Goal: Task Accomplishment & Management: Complete application form

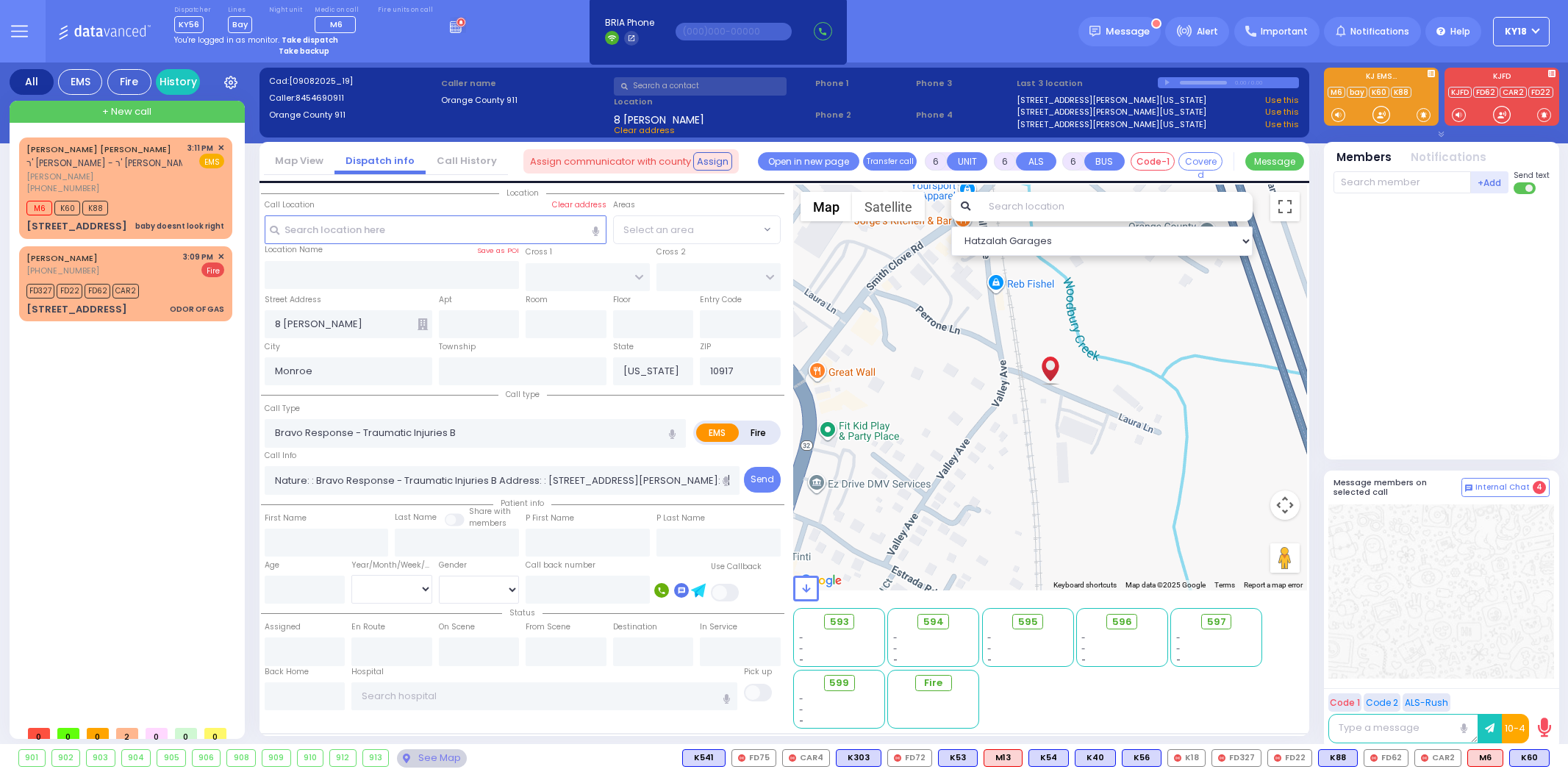
select select
click at [178, 266] on div "[PERSON_NAME] [PHONE_NUMBER] 3:09 PM ✕ Fire" at bounding box center [125, 264] width 197 height 27
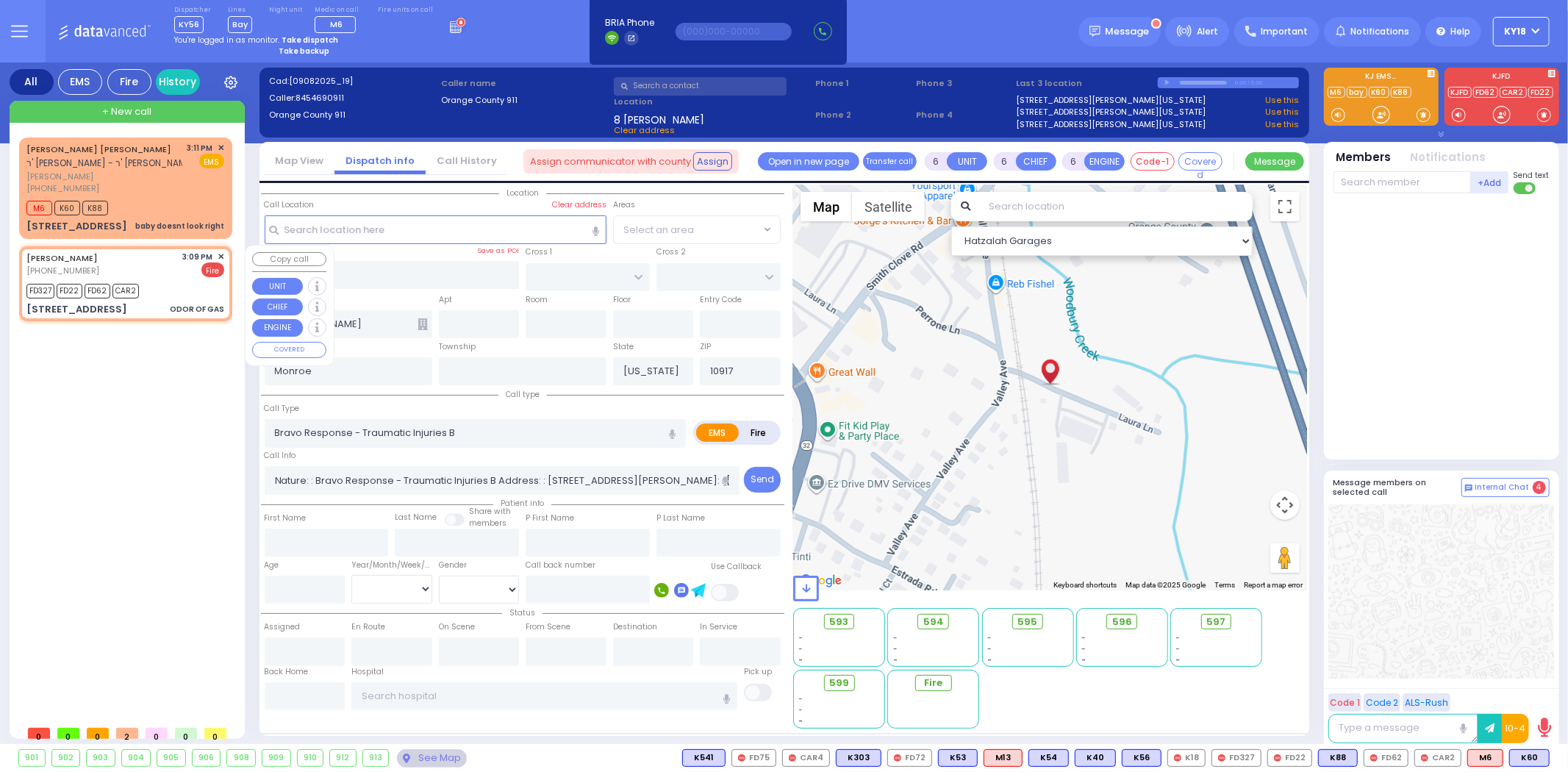
type input "2"
type input "1"
select select
type input "ODOR OF GAS"
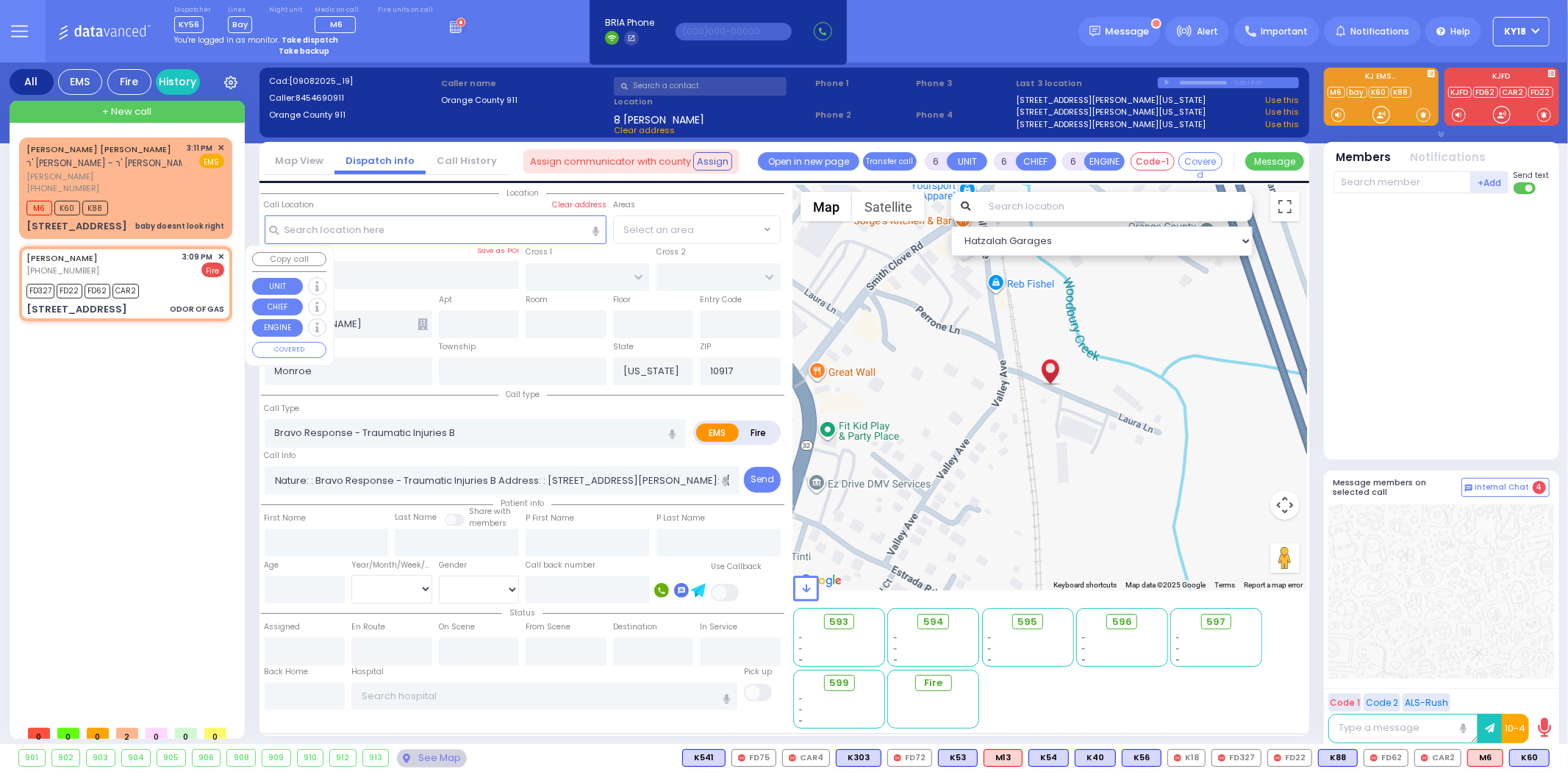
radio input "false"
radio input "true"
select select
type input "15:09"
type input "15:10"
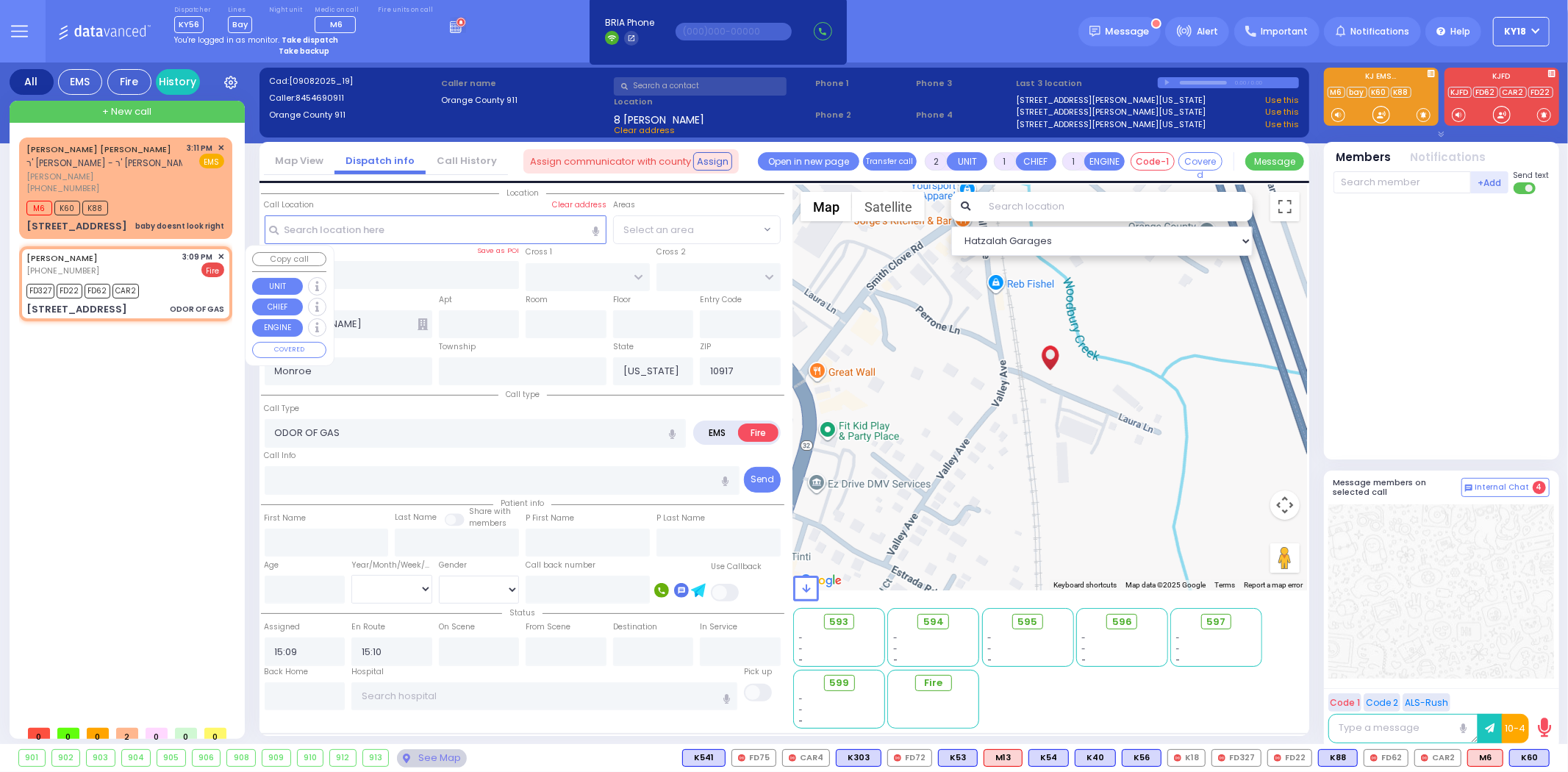
type input "KALEV WAY"
type input "TARNOPOL WAY"
type input "[STREET_ADDRESS]"
type input "112"
type input "10950"
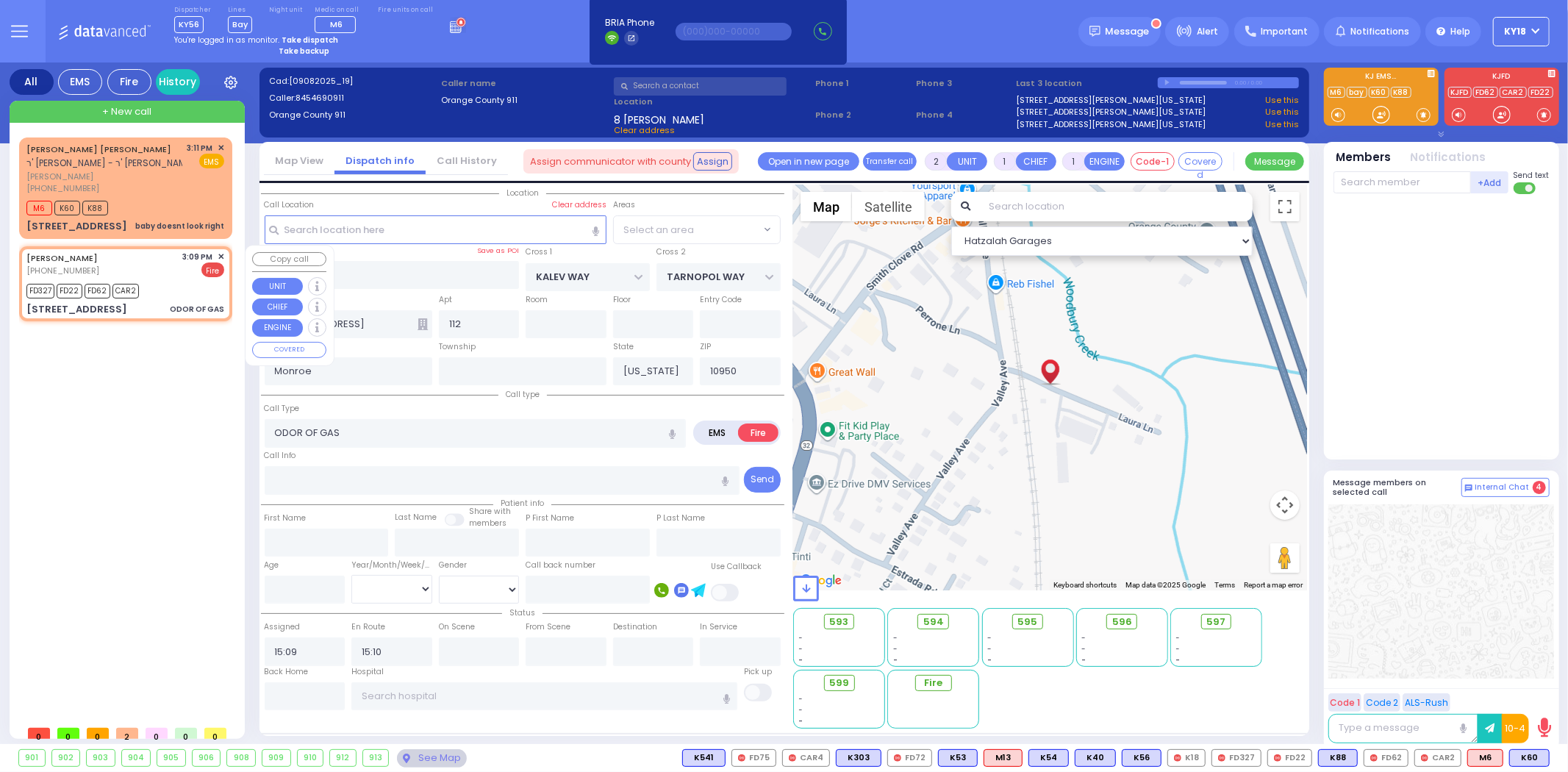
select select "Hatzalah Garages"
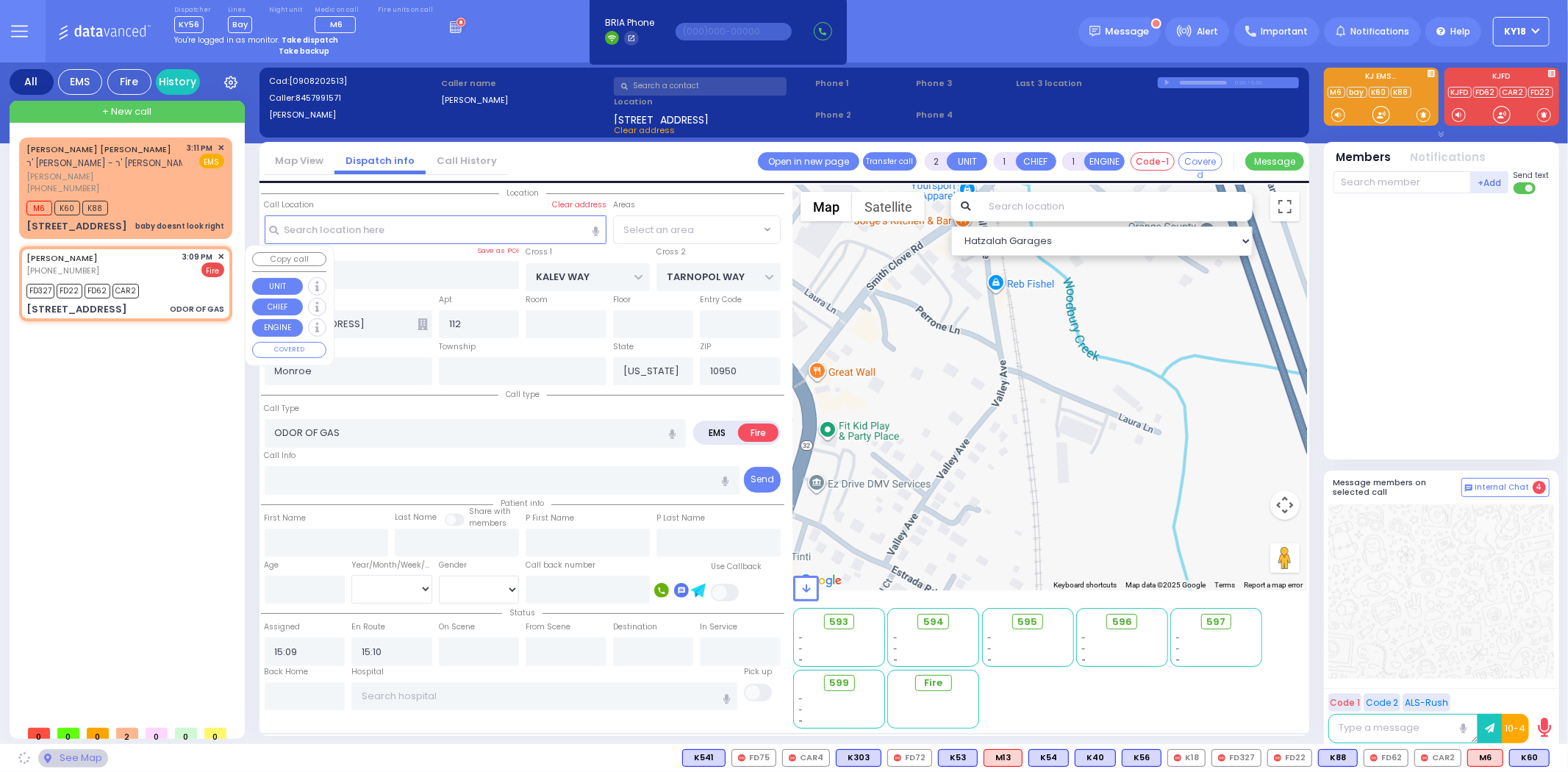
select select "SECTION 3"
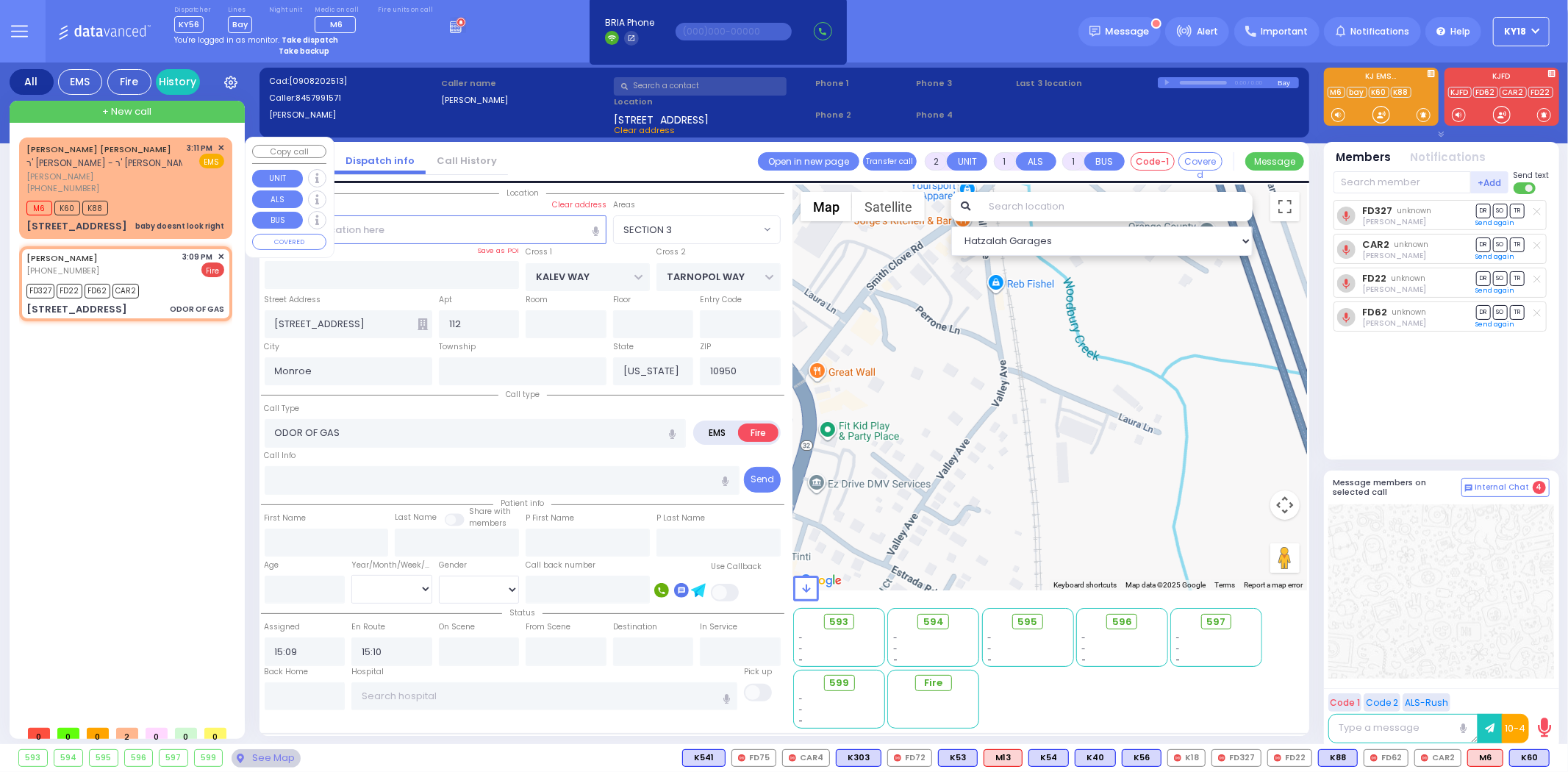
click at [149, 192] on div "[PHONE_NUMBER]" at bounding box center [104, 189] width 156 height 13
select select
type input "baby doesnt look right"
radio input "true"
type input "YECHESKEL SHRAGA"
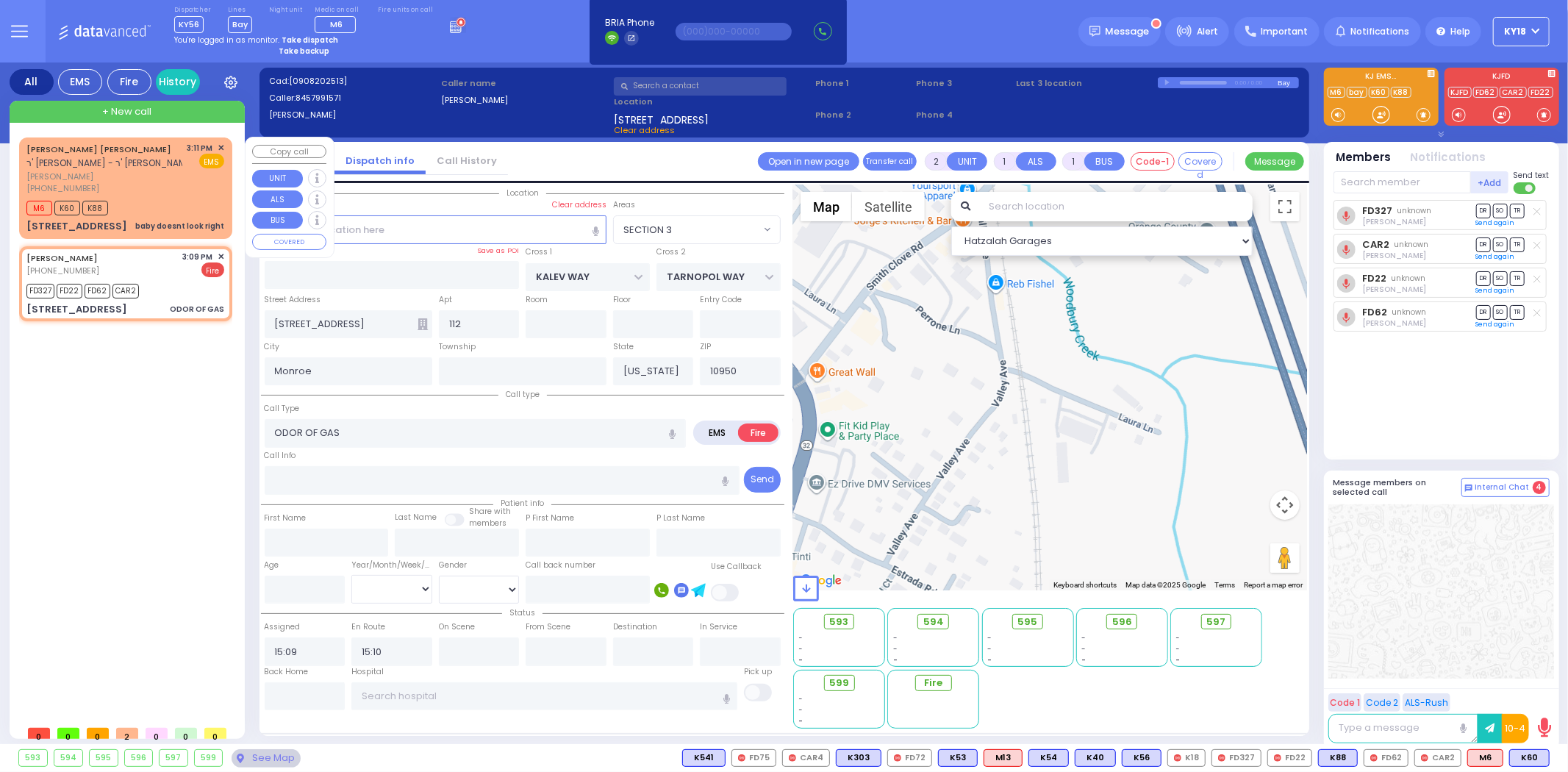
type input "[PERSON_NAME]"
type input "9"
select select "Week"
type input "15:11"
type input "15:14"
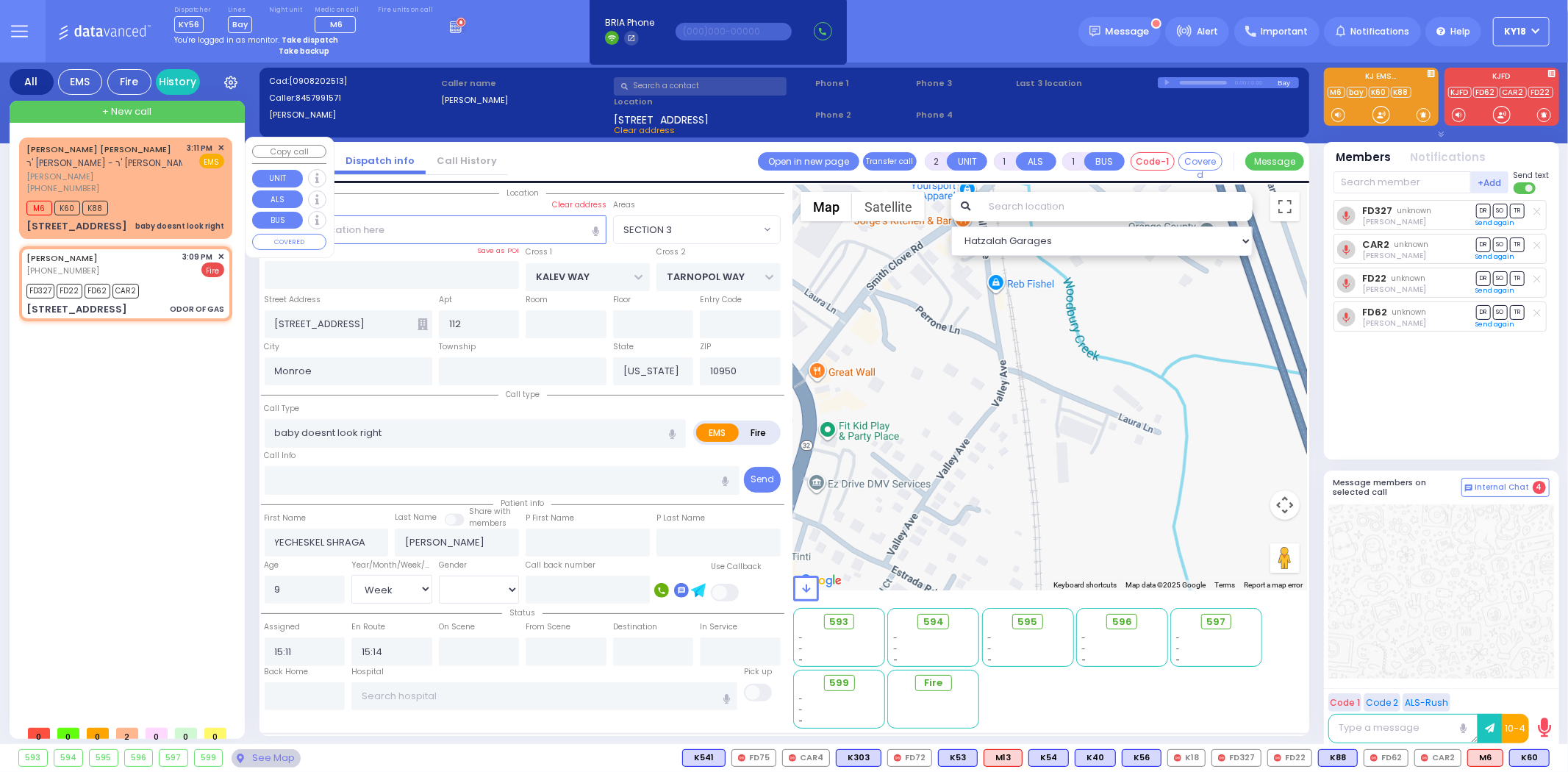
select select "Hatzalah Garages"
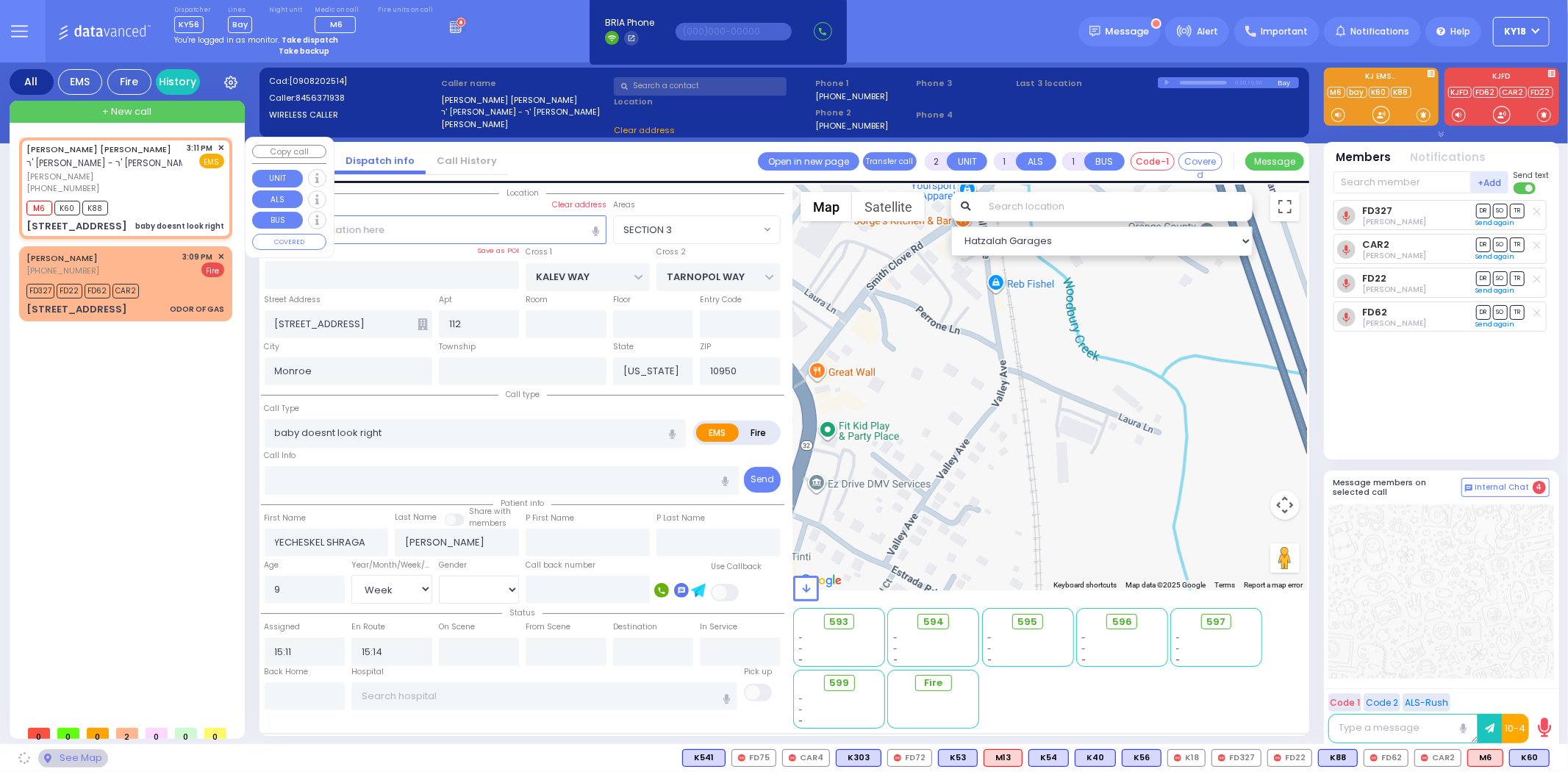
type input "ROVNA COURT"
type input "[STREET_ADDRESS]"
type input "121"
type input "[PERSON_NAME]"
select select "SECTION 5"
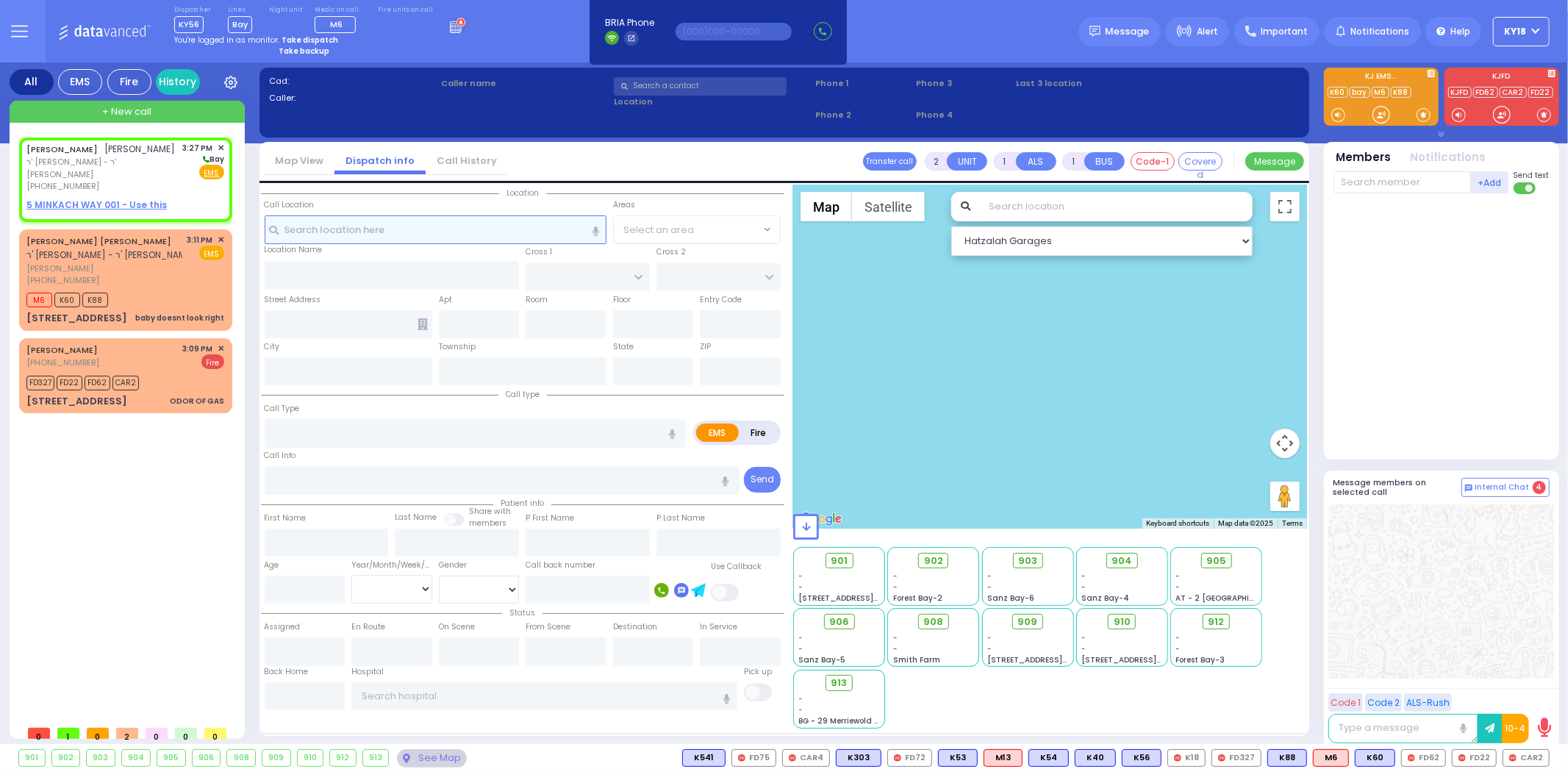
select select
radio input "true"
type input "JOEL MOSHE"
type input "FRIEDRICH"
select select
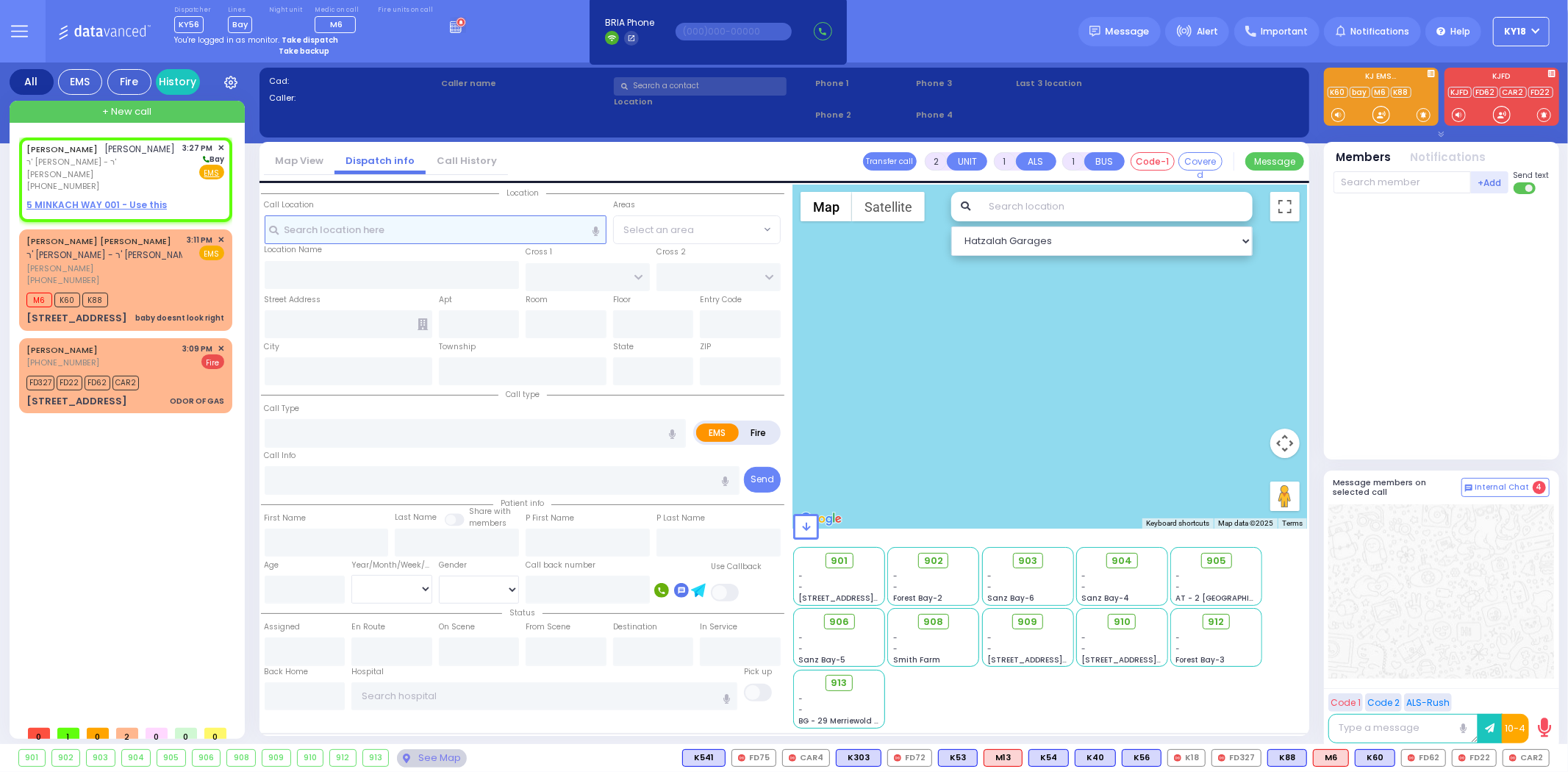
type input "15:27"
select select "Hatzalah Garages"
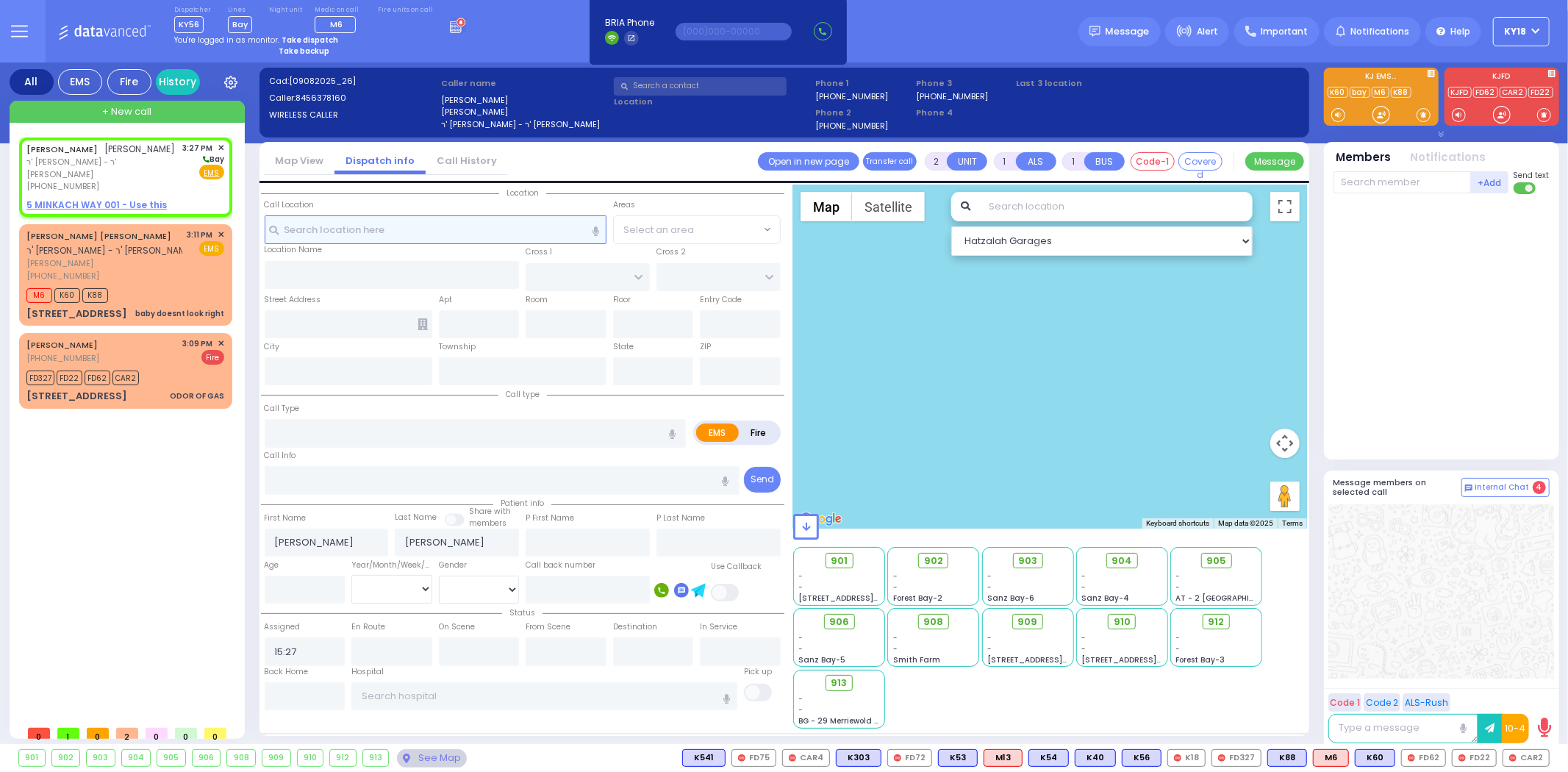
select select
radio input "true"
select select
select select "Hatzalah Garages"
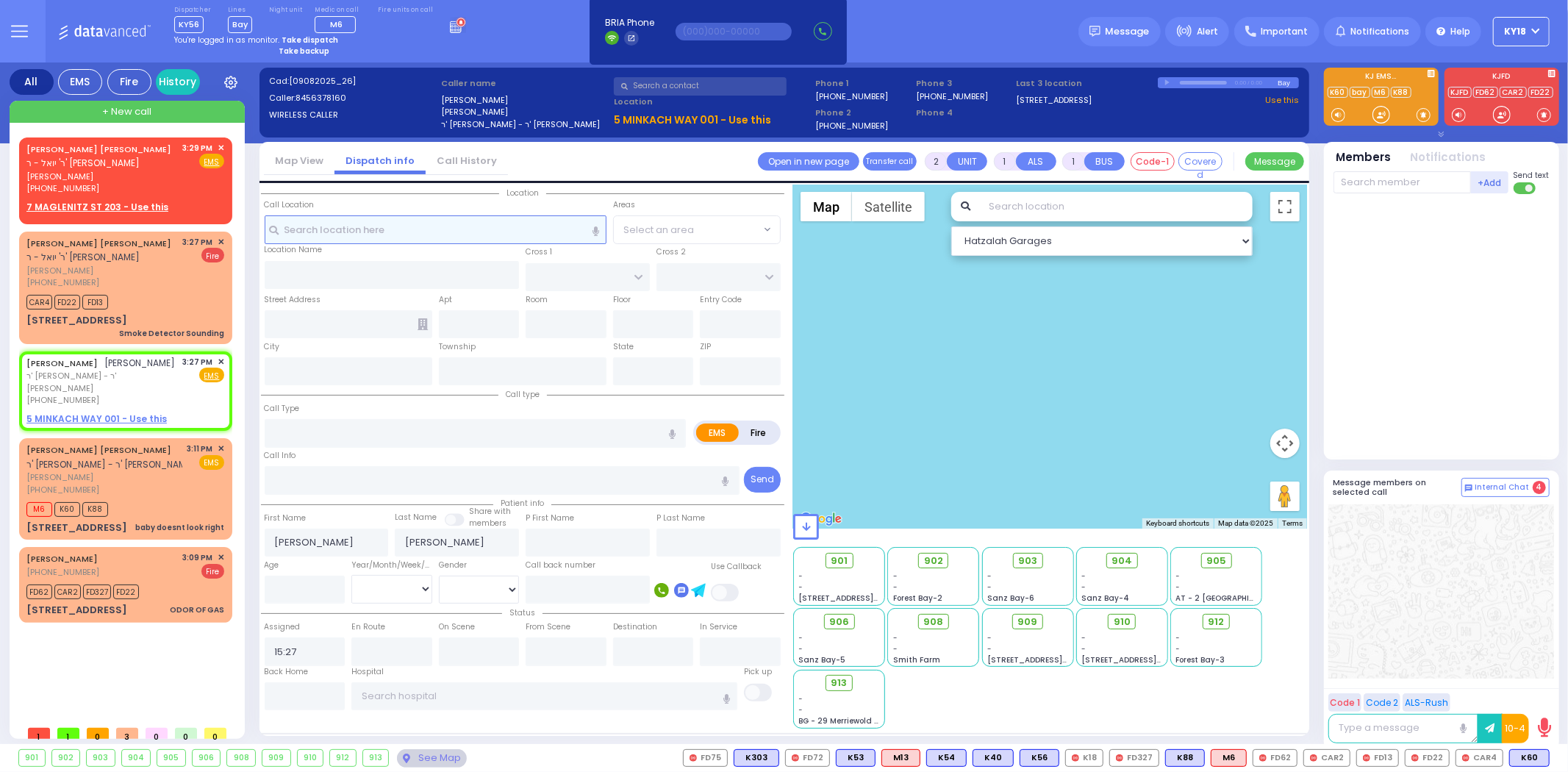
select select
radio input "true"
select select
select select "Hatzalah Garages"
